Goal: Task Accomplishment & Management: Complete application form

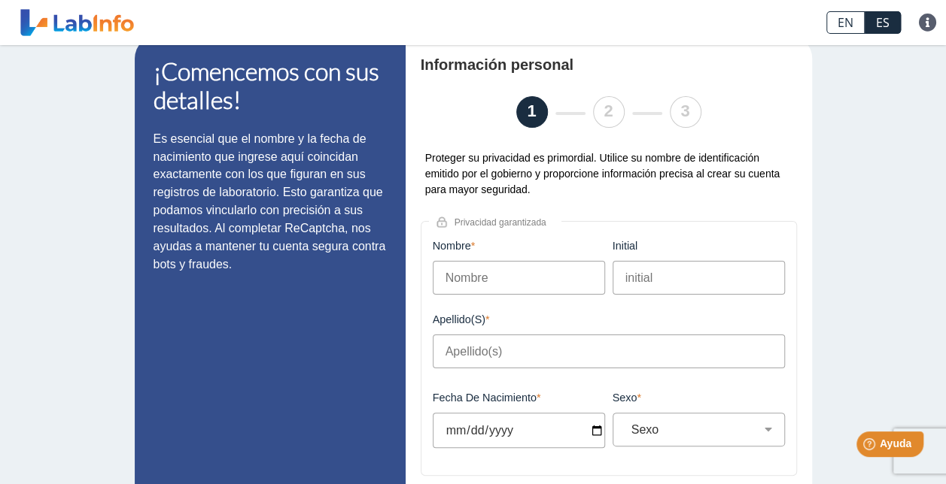
scroll to position [27, 0]
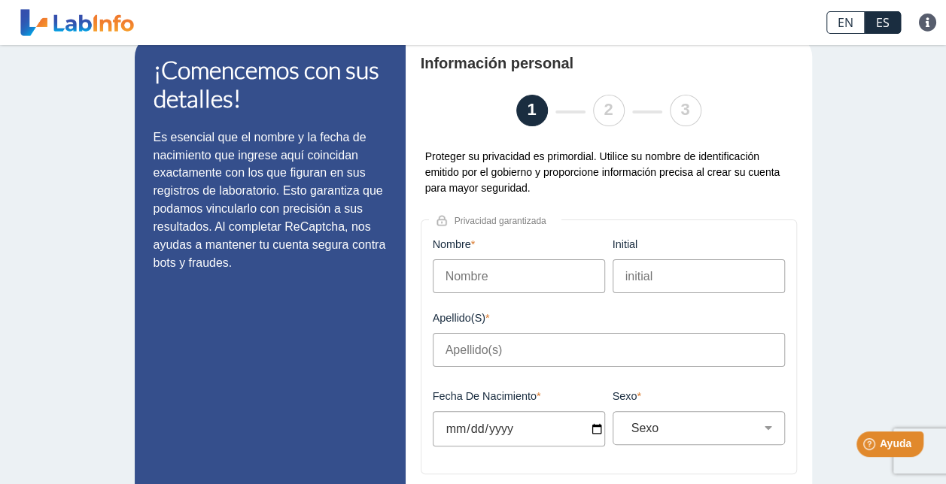
click at [477, 280] on input "Nombre" at bounding box center [519, 277] width 172 height 34
type input "[PERSON_NAME]"
type input "J"
type input "[PERSON_NAME]"
type input "[DATE]"
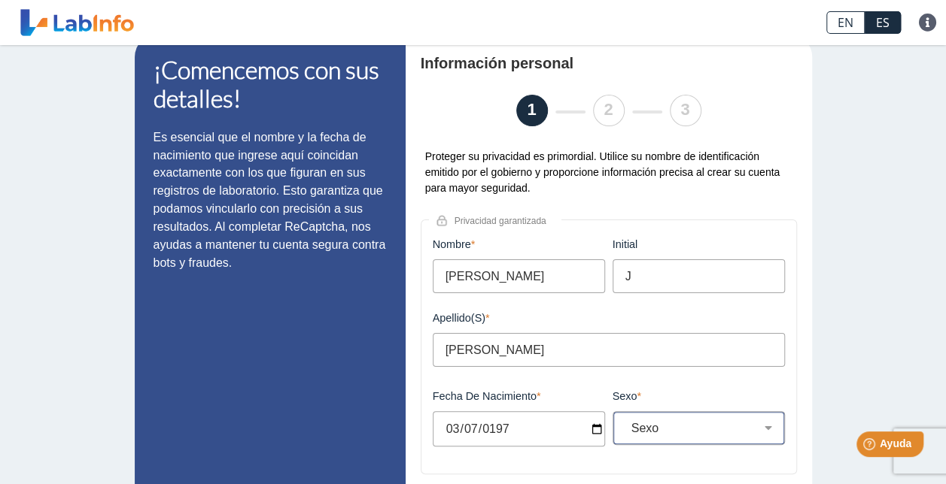
click at [760, 426] on select "Sexo Masculino Femenino" at bounding box center [704, 428] width 159 height 14
select select "M"
click at [625, 423] on select "Sexo Masculino Femenino" at bounding box center [704, 428] width 159 height 14
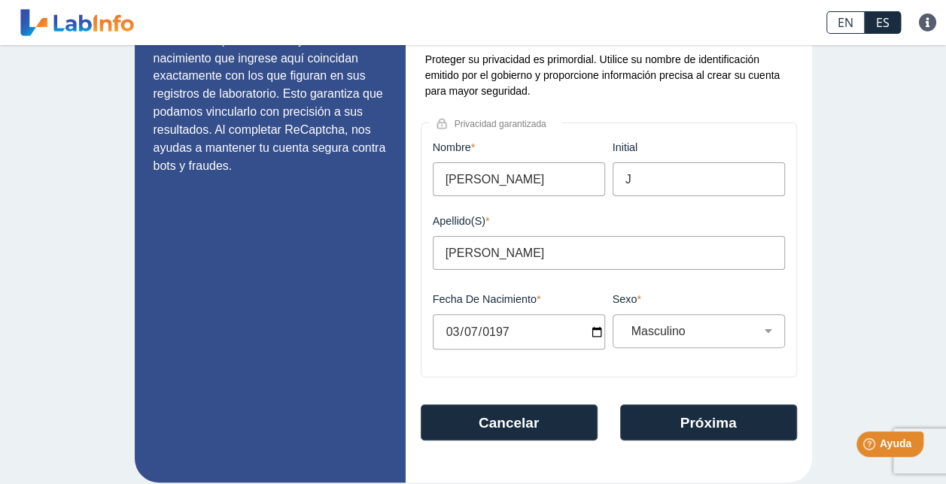
scroll to position [138, 0]
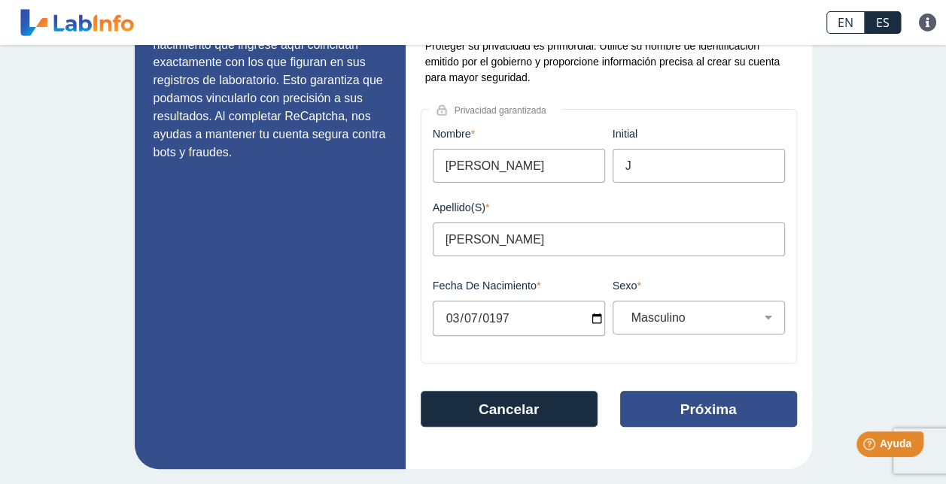
click at [742, 393] on button "Próxima" at bounding box center [708, 409] width 177 height 36
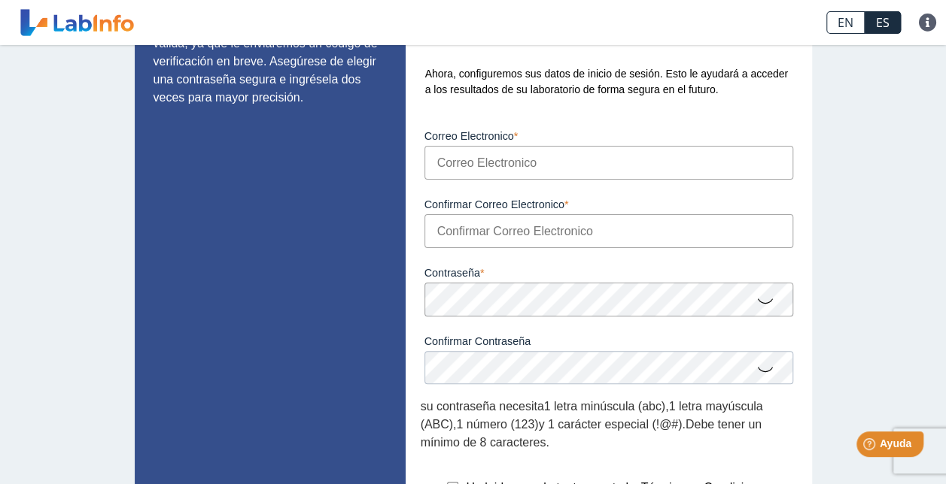
click at [591, 173] on input "Correo Electronico" at bounding box center [608, 163] width 369 height 34
type input "[EMAIL_ADDRESS][DOMAIN_NAME]"
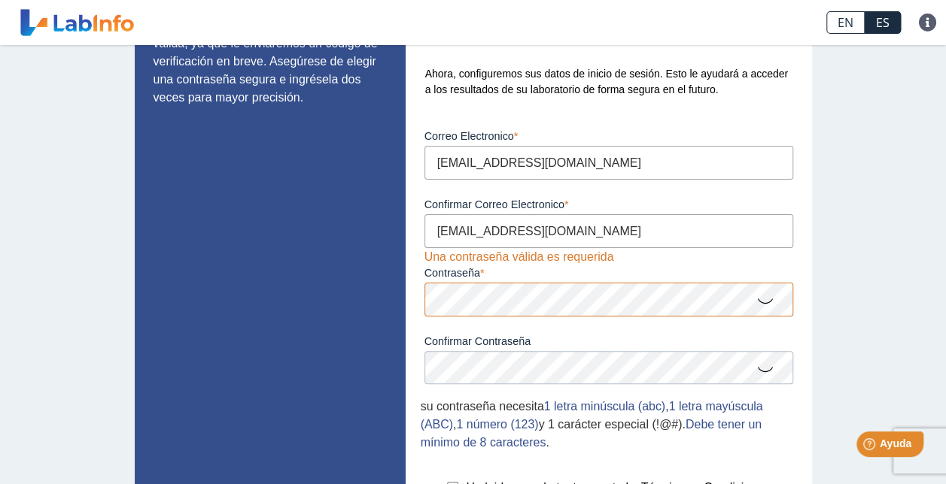
scroll to position [283, 0]
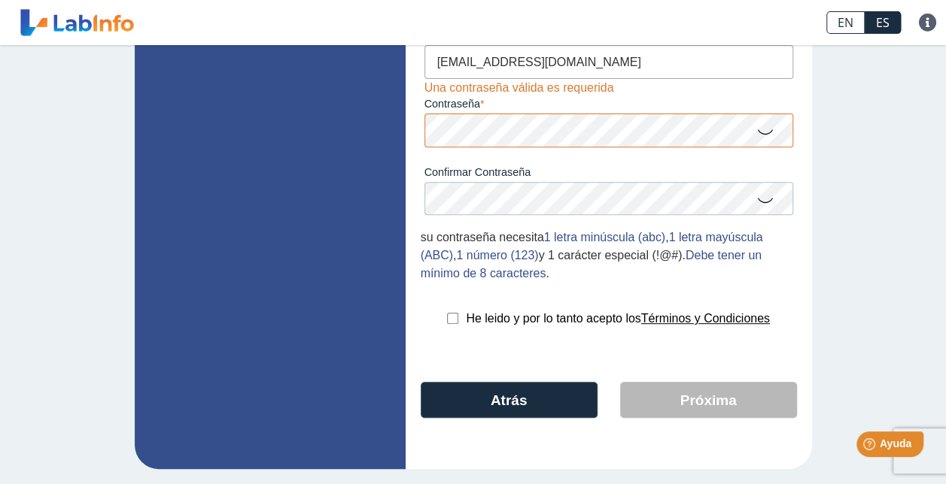
select select "M"
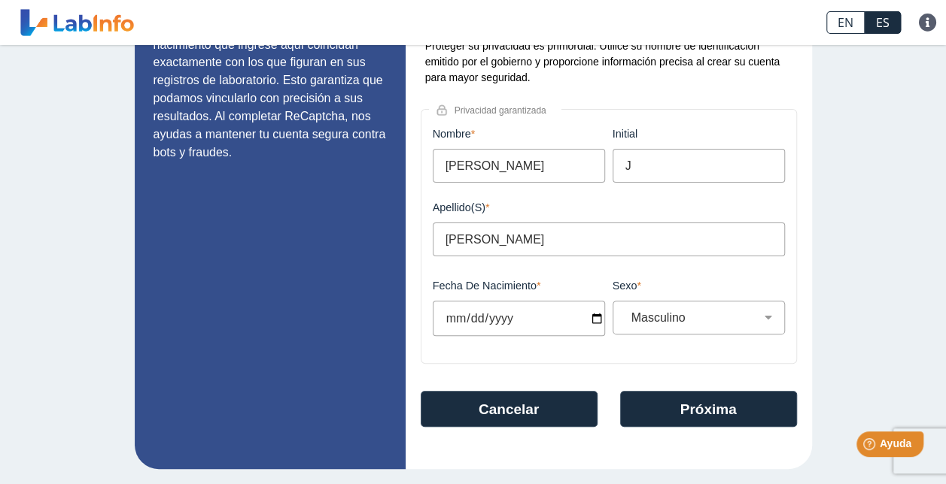
scroll to position [138, 0]
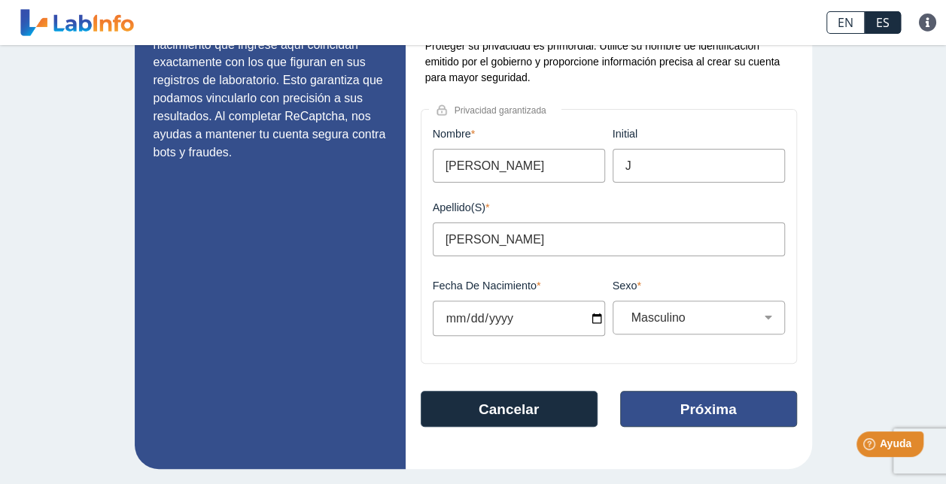
click at [729, 393] on button "Próxima" at bounding box center [708, 409] width 177 height 36
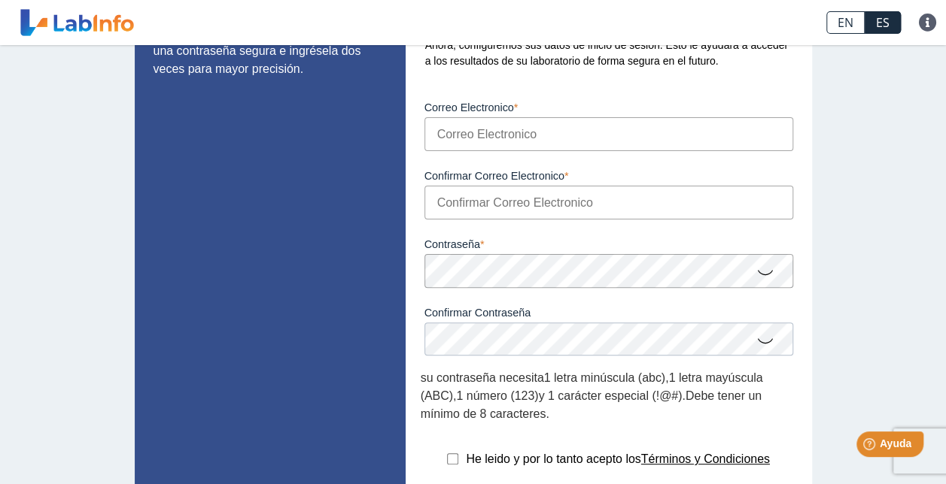
scroll to position [110, 0]
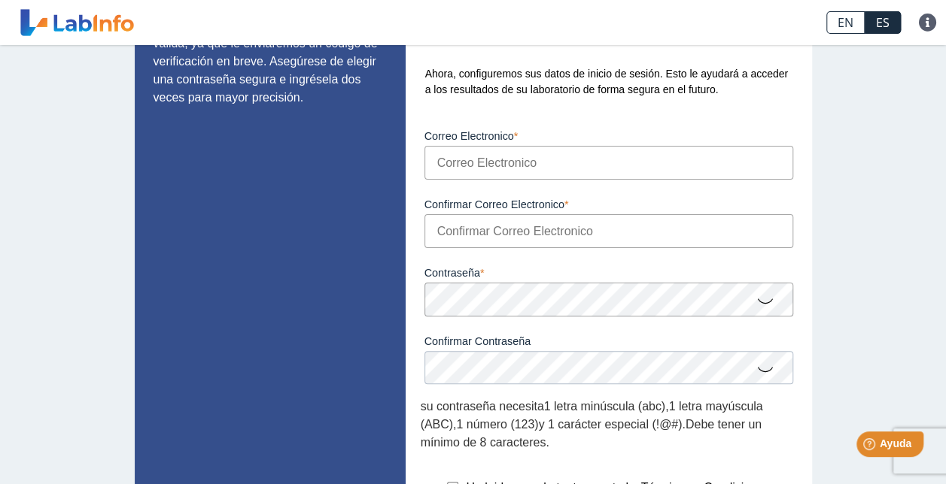
click at [509, 166] on input "Correo Electronico" at bounding box center [608, 163] width 369 height 34
type input "[EMAIL_ADDRESS][DOMAIN_NAME]"
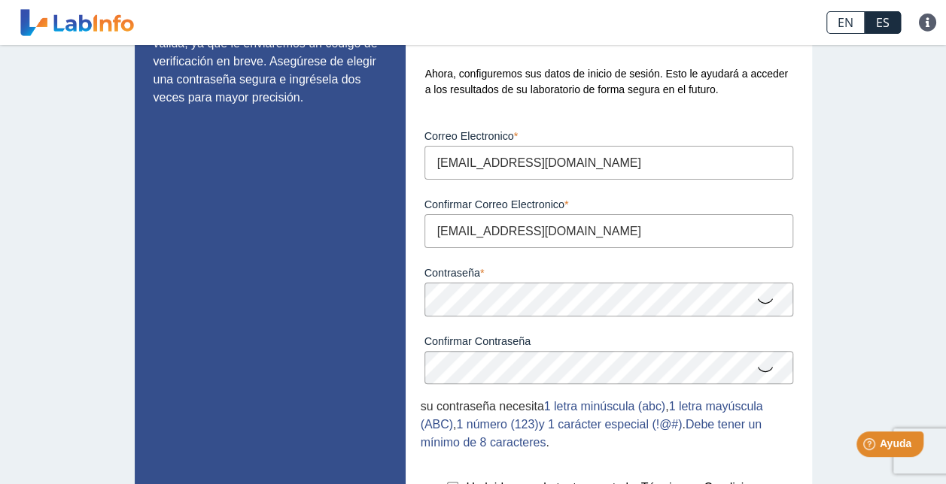
click at [756, 305] on icon at bounding box center [765, 300] width 18 height 29
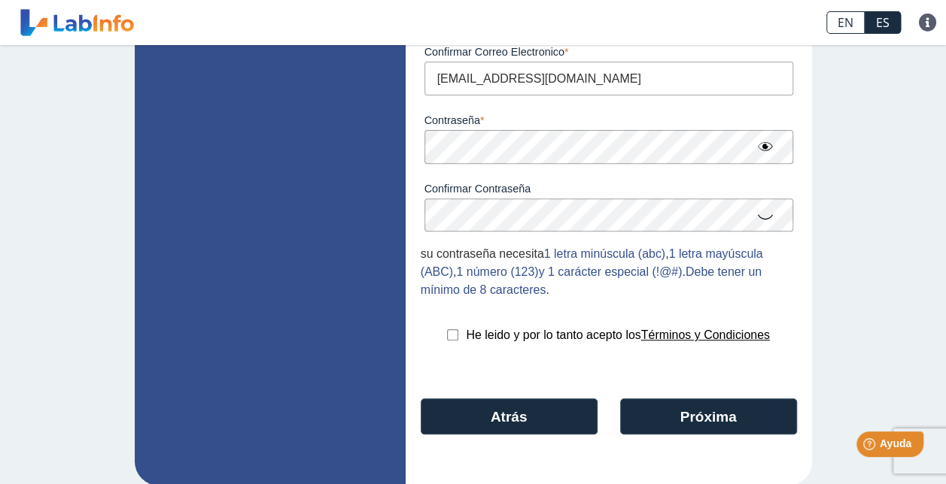
scroll to position [283, 0]
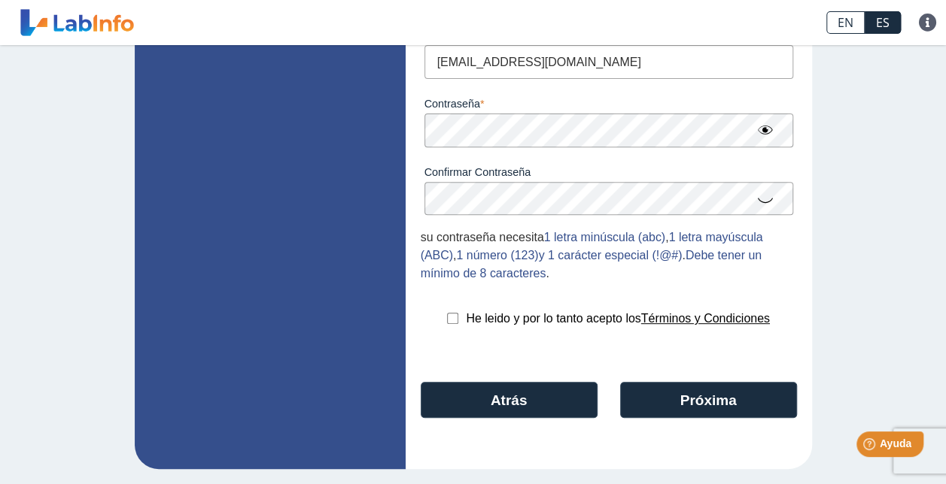
click at [448, 319] on input "checkbox" at bounding box center [452, 318] width 11 height 11
checkbox input "true"
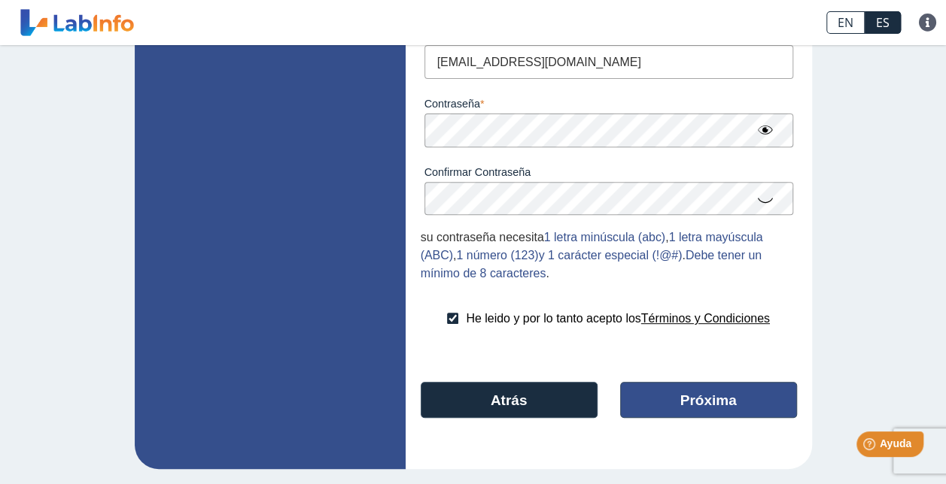
click at [707, 396] on button "Próxima" at bounding box center [708, 400] width 177 height 36
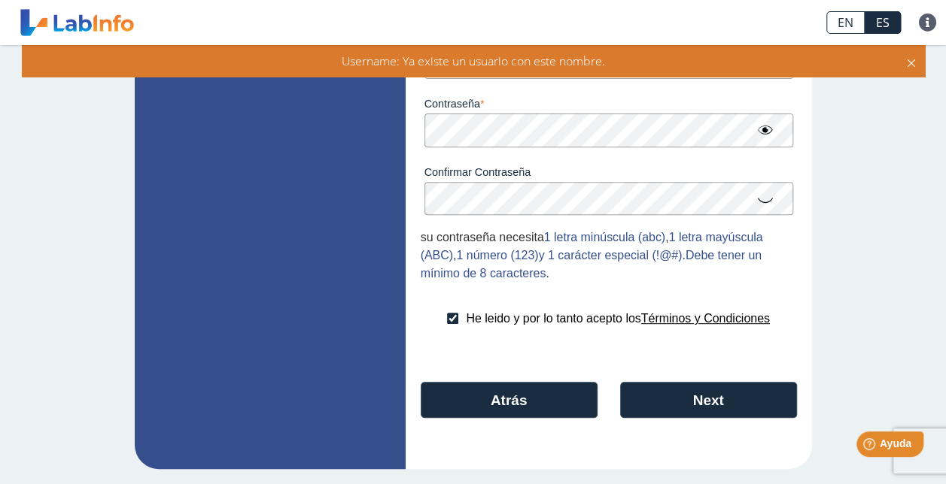
click at [909, 62] on icon at bounding box center [911, 61] width 12 height 17
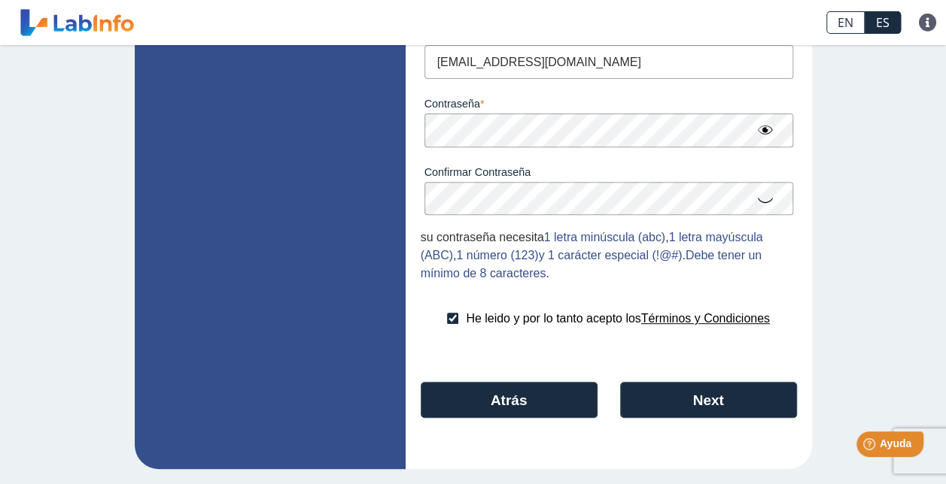
scroll to position [0, 0]
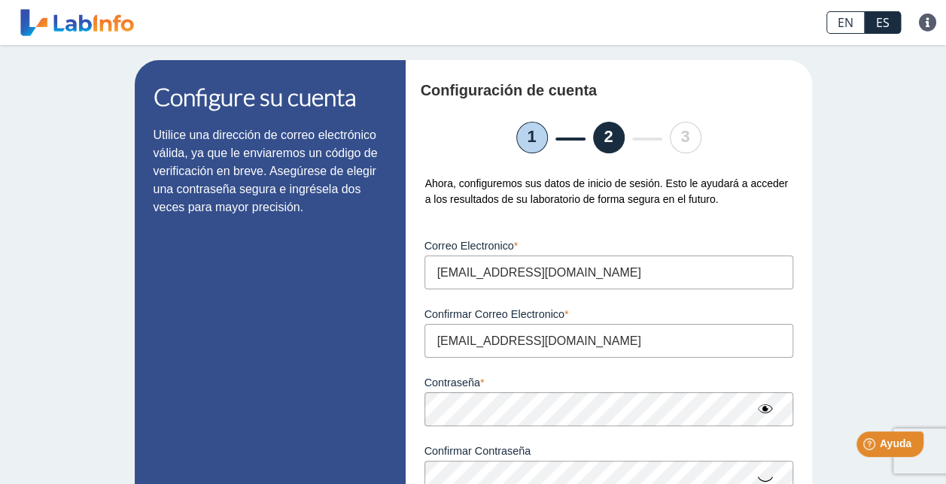
click at [468, 191] on div "Ahora, configuremos sus datos de inicio de sesión. Esto le ayudará a acceder a …" at bounding box center [609, 192] width 376 height 32
click at [112, 18] on link at bounding box center [77, 23] width 124 height 38
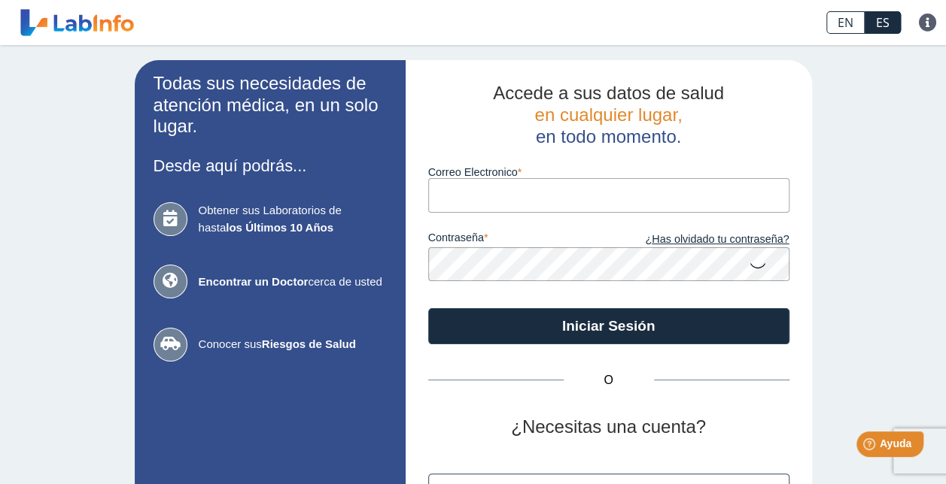
type input "[EMAIL_ADDRESS][DOMAIN_NAME]"
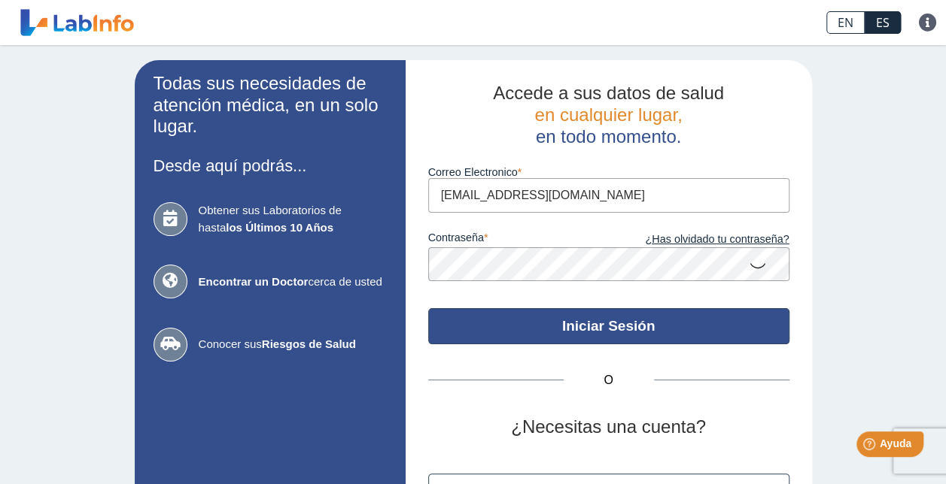
click at [582, 334] on button "Iniciar Sesión" at bounding box center [608, 326] width 361 height 36
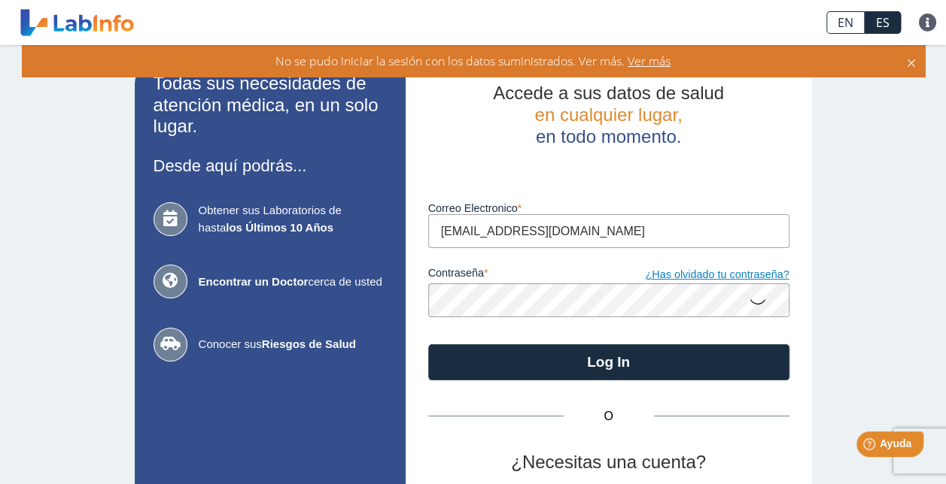
click at [715, 272] on link "¿Has olvidado tu contraseña?" at bounding box center [699, 275] width 181 height 17
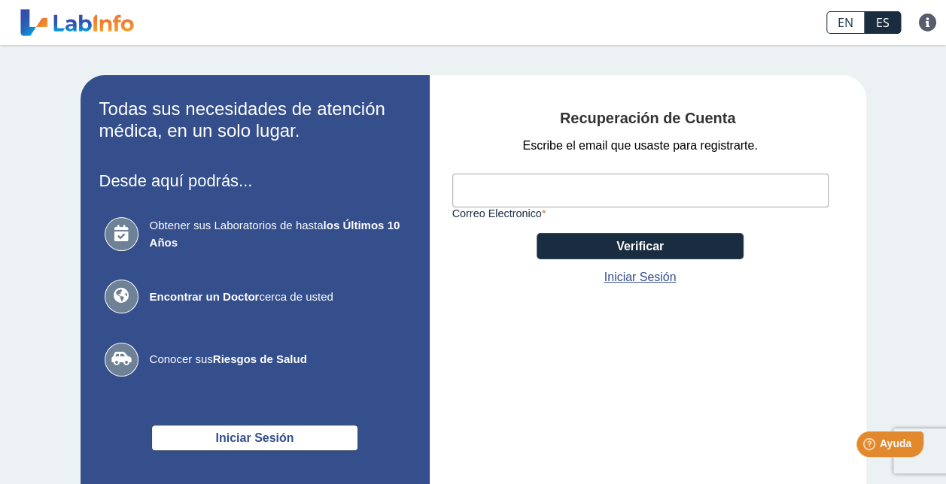
click at [557, 200] on input "Correo Electronico" at bounding box center [640, 191] width 376 height 34
type input "[EMAIL_ADDRESS][DOMAIN_NAME]"
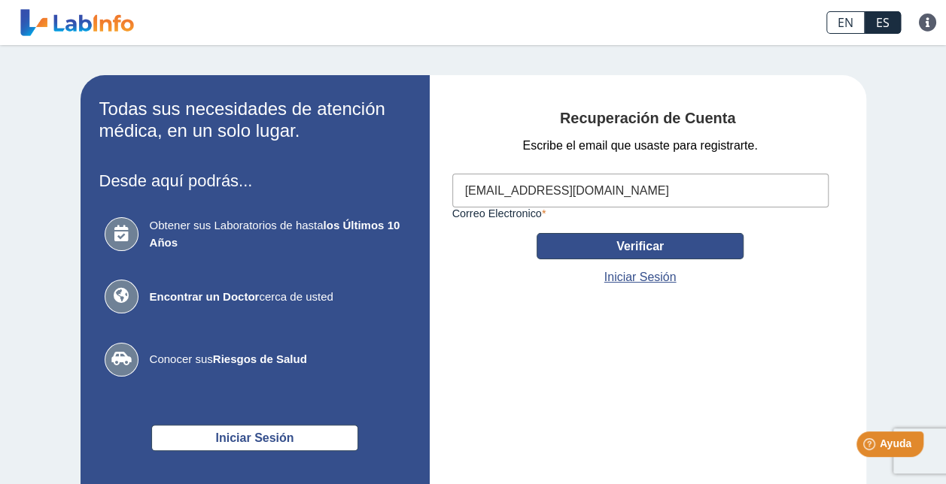
click at [597, 250] on button "Verificar" at bounding box center [639, 246] width 207 height 26
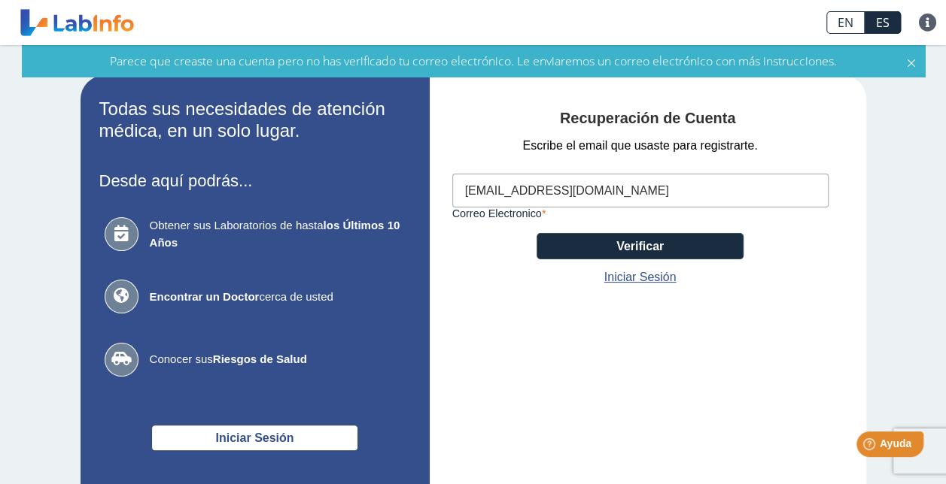
click at [613, 59] on span "Parece que creaste una cuenta pero no has verificado tu correo electrónico. Le …" at bounding box center [473, 61] width 727 height 17
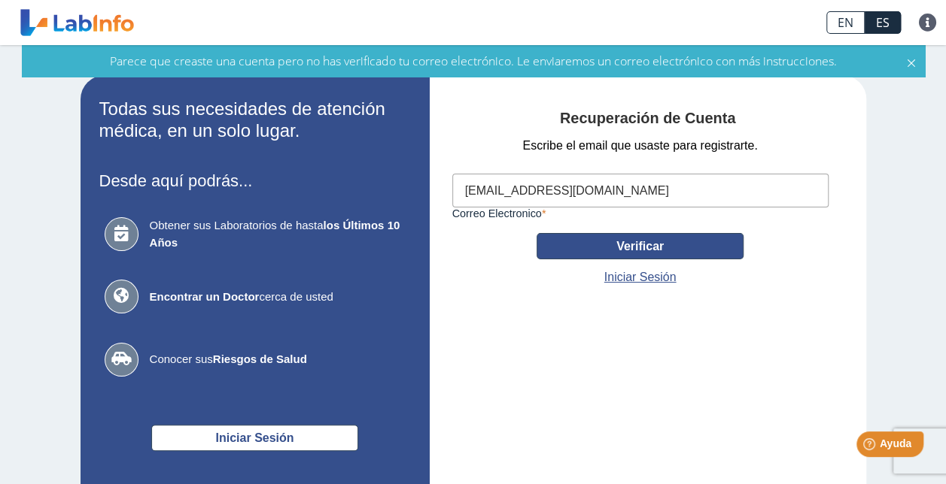
click at [659, 256] on button "Verificar" at bounding box center [639, 246] width 207 height 26
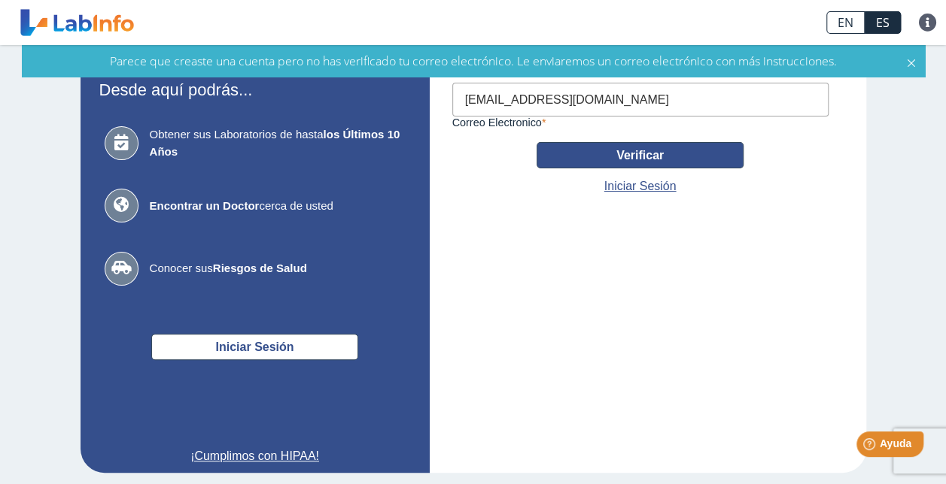
scroll to position [110, 0]
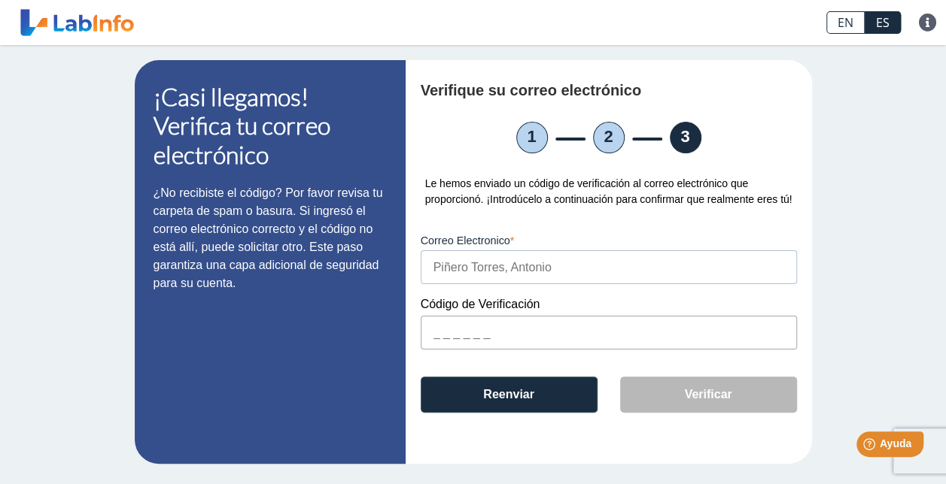
click at [560, 328] on input "text" at bounding box center [609, 333] width 376 height 34
paste input "20AD4B"
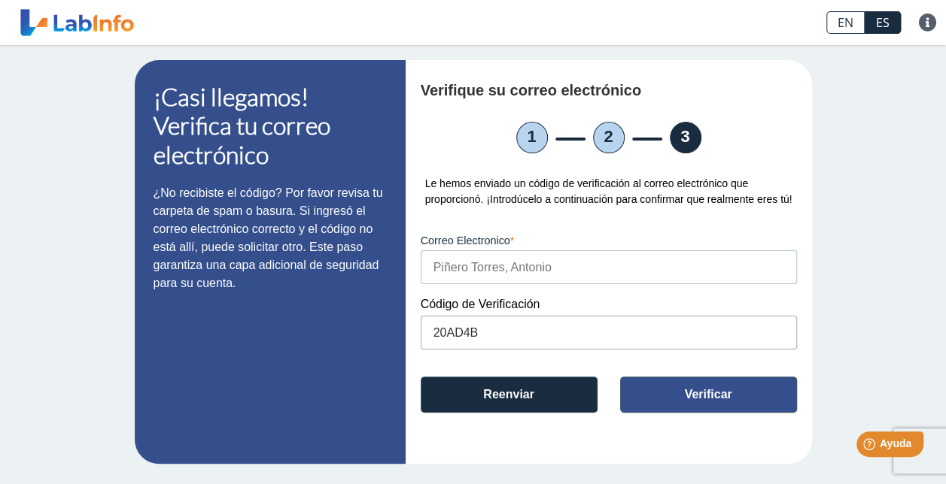
type input "20AD4B"
click at [668, 402] on button "Verificar" at bounding box center [708, 395] width 177 height 36
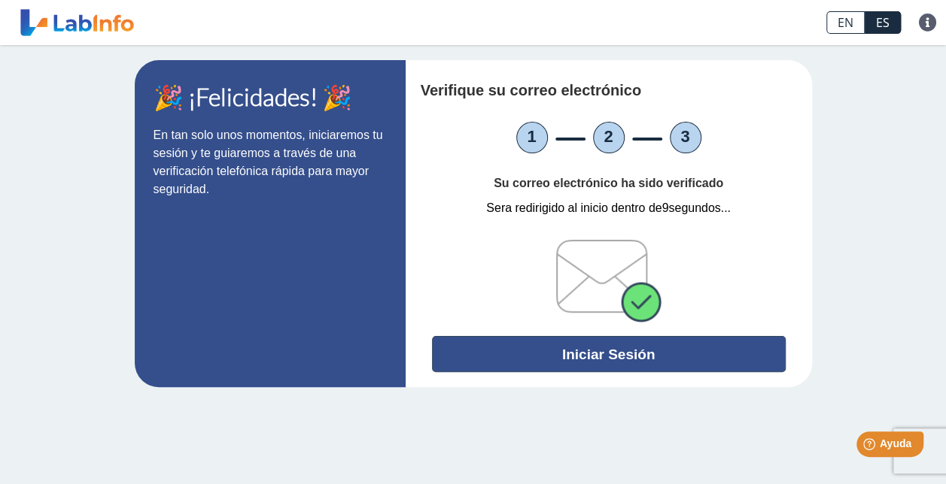
click at [648, 358] on button "Iniciar Sesión" at bounding box center [609, 354] width 354 height 36
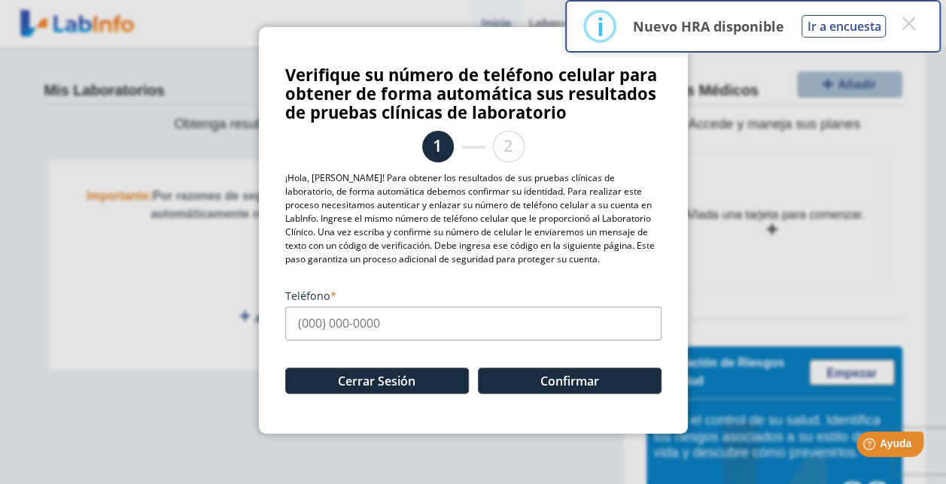
click at [400, 329] on input "Teléfono" at bounding box center [473, 324] width 376 height 34
type input "(787) 244-9459"
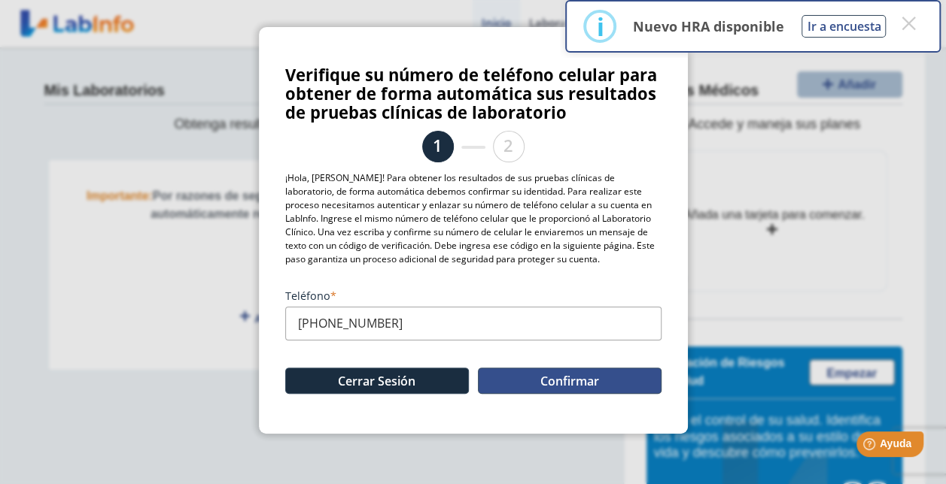
click at [516, 387] on button "Confirmar" at bounding box center [570, 381] width 184 height 26
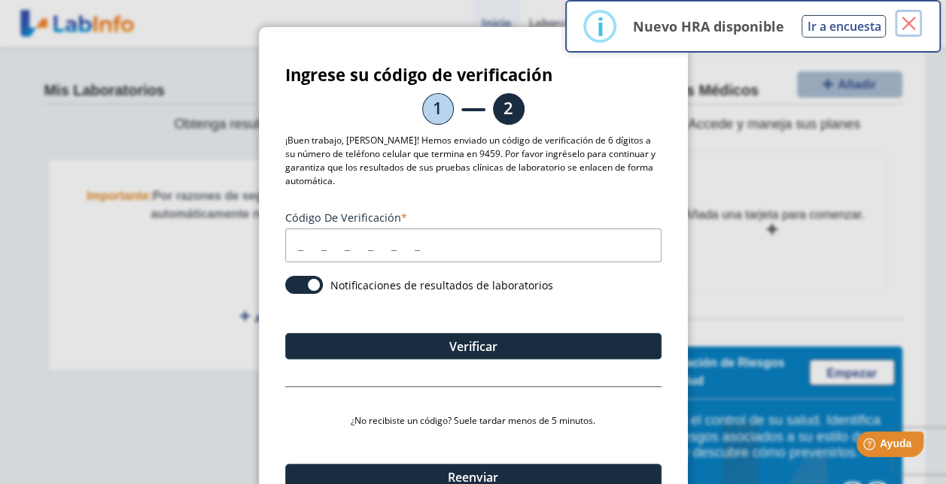
click at [912, 20] on button "×" at bounding box center [907, 23] width 27 height 27
click at [411, 241] on input "Código de verificación" at bounding box center [473, 246] width 376 height 34
paste input "204"
type input "2"
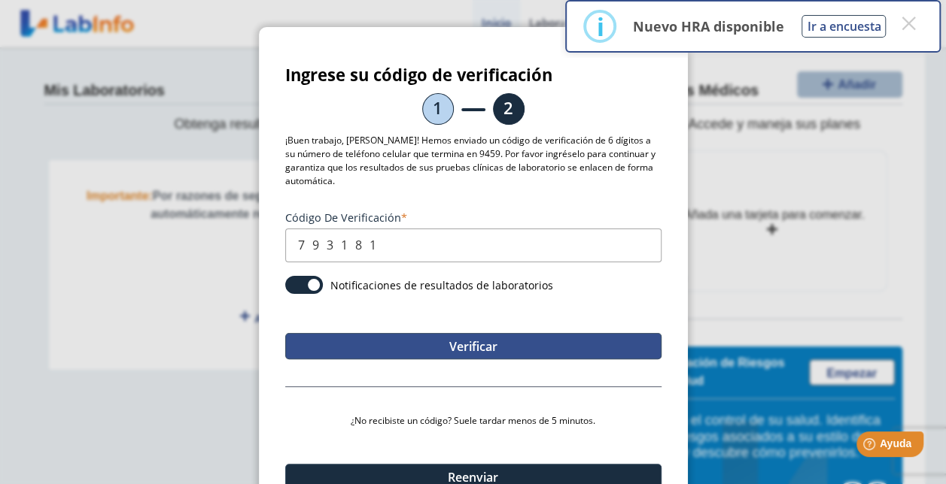
type input "793181"
click at [505, 344] on button "Verificar" at bounding box center [473, 346] width 376 height 26
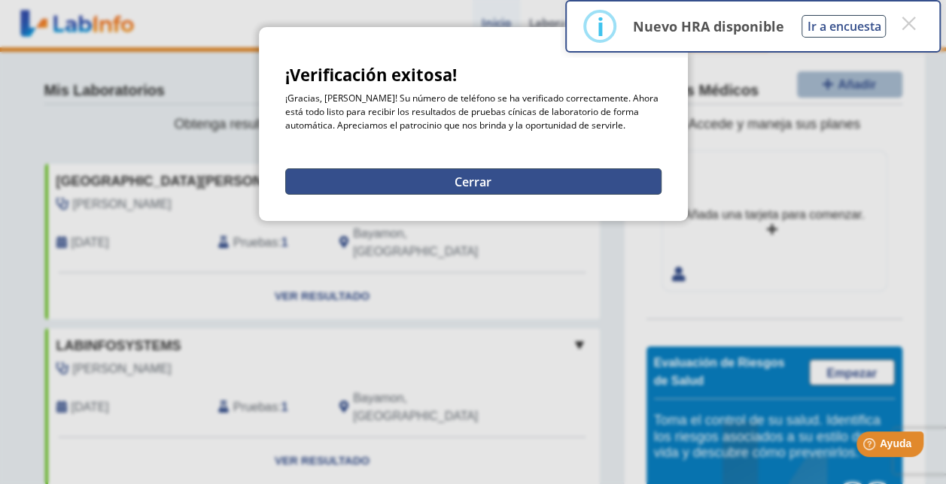
click at [490, 181] on button "Cerrar" at bounding box center [473, 182] width 376 height 26
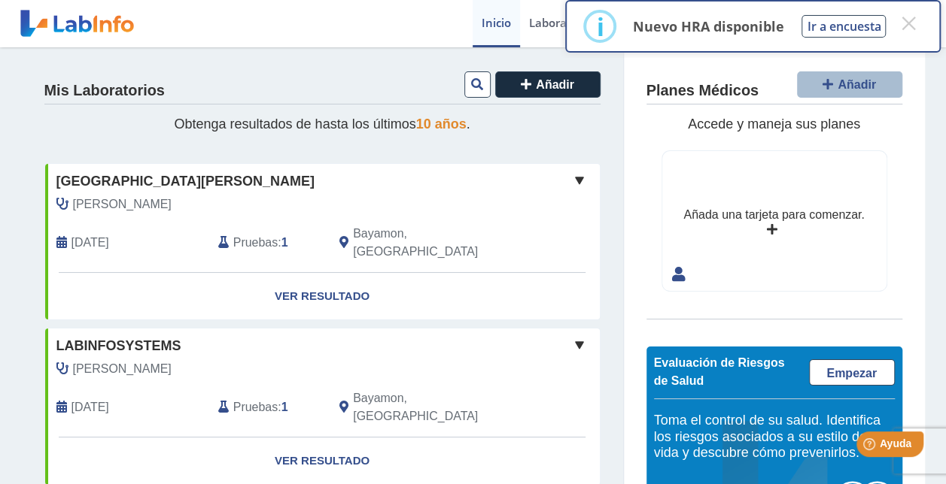
click at [354, 91] on div "Mis Laboratorios Añadir" at bounding box center [322, 87] width 556 height 35
